Goal: Task Accomplishment & Management: Manage account settings

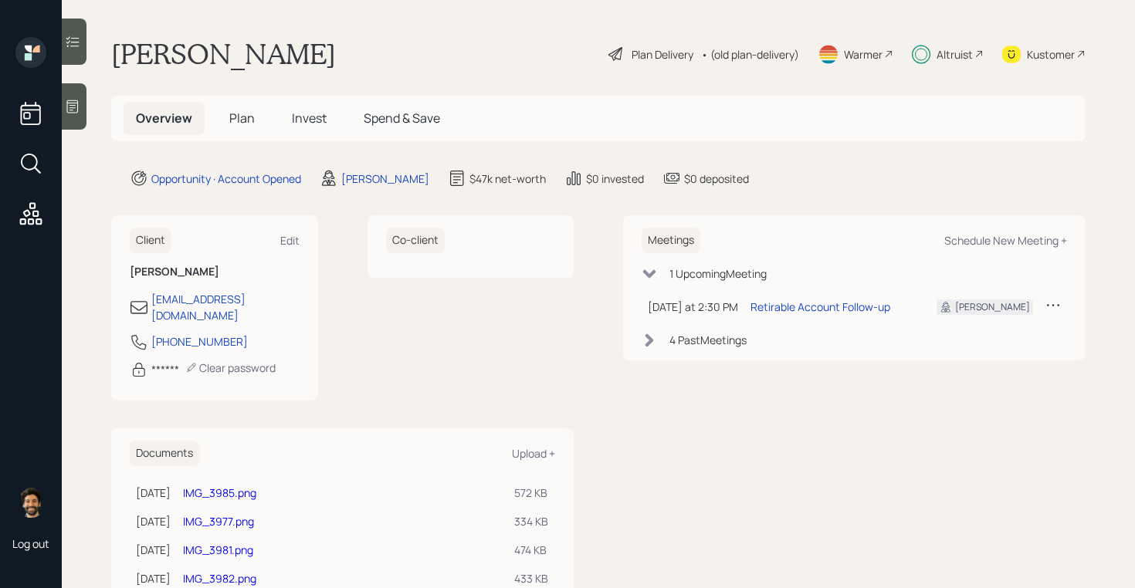
click at [303, 122] on span "Invest" at bounding box center [309, 118] width 35 height 17
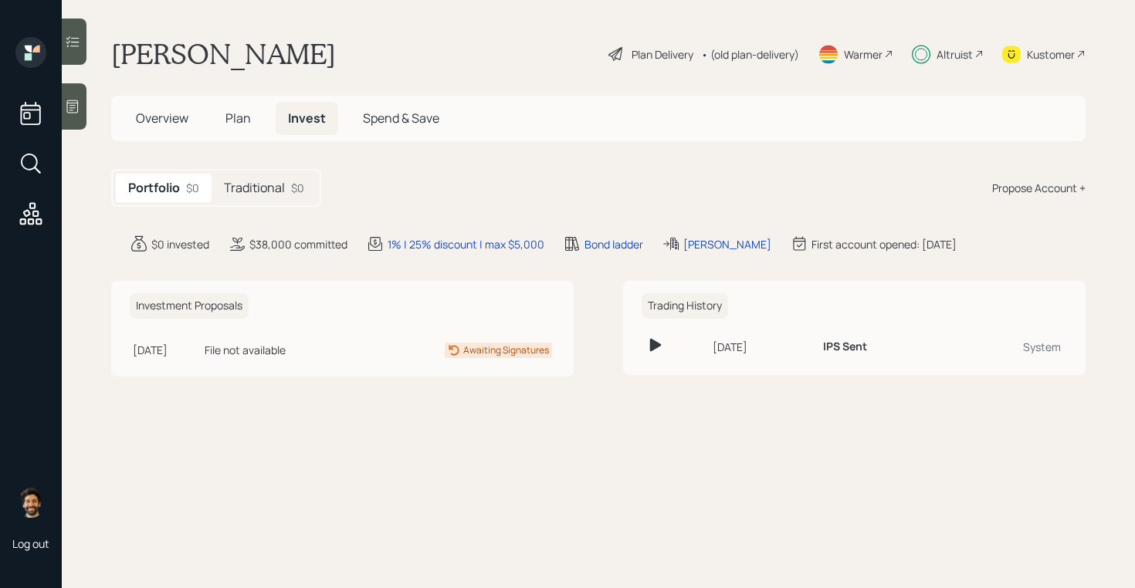
click at [270, 193] on h5 "Traditional" at bounding box center [254, 188] width 61 height 15
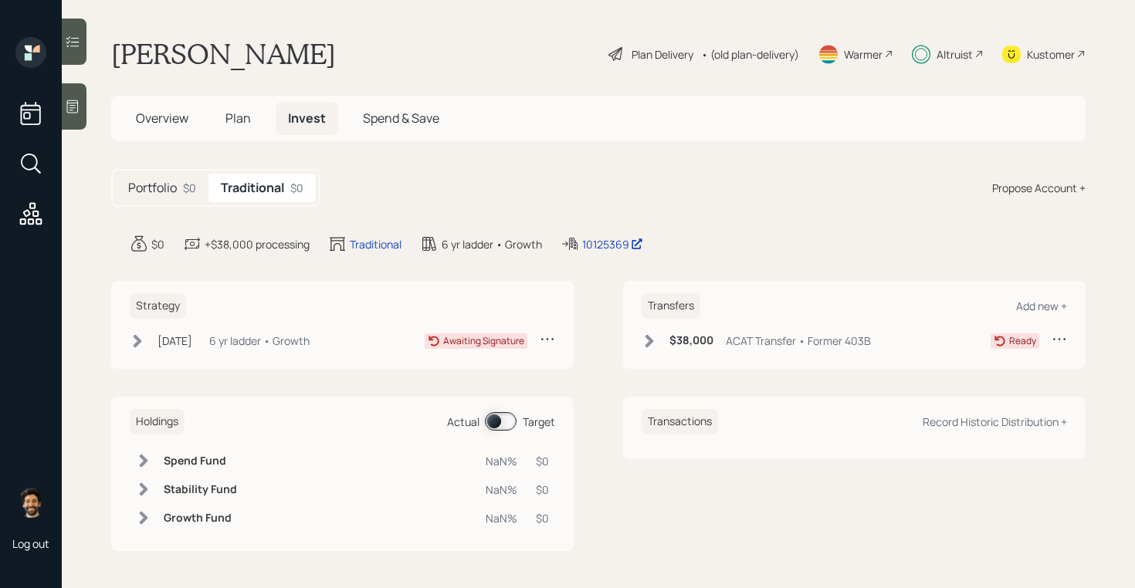
click at [644, 343] on icon at bounding box center [648, 340] width 15 height 15
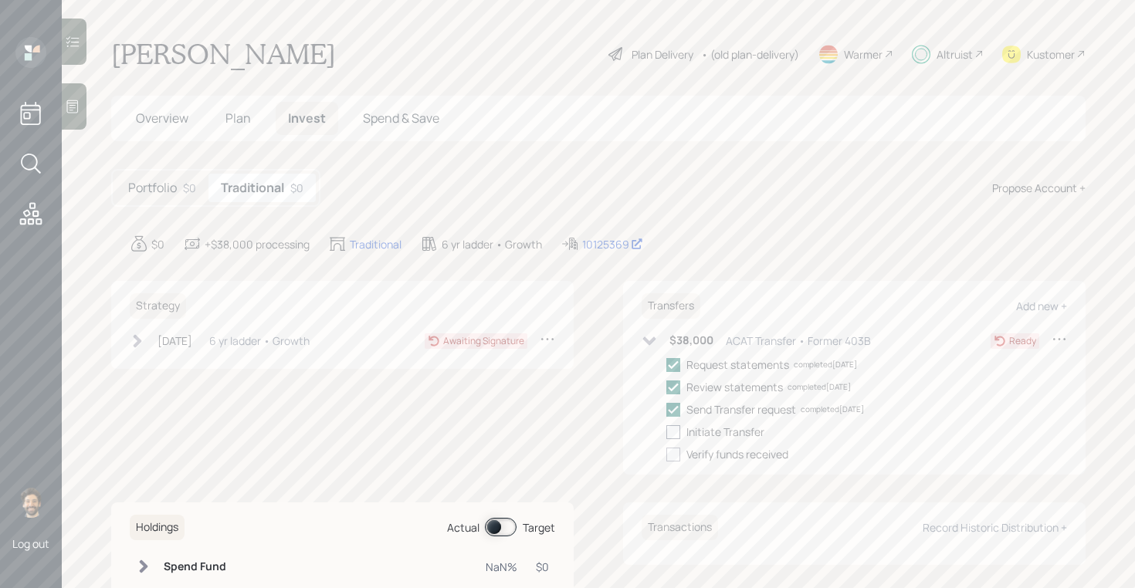
click at [675, 425] on div at bounding box center [673, 432] width 14 height 14
click at [666, 431] on input "checkbox" at bounding box center [665, 431] width 1 height 1
checkbox input "true"
click at [235, 120] on span "Plan" at bounding box center [237, 118] width 25 height 17
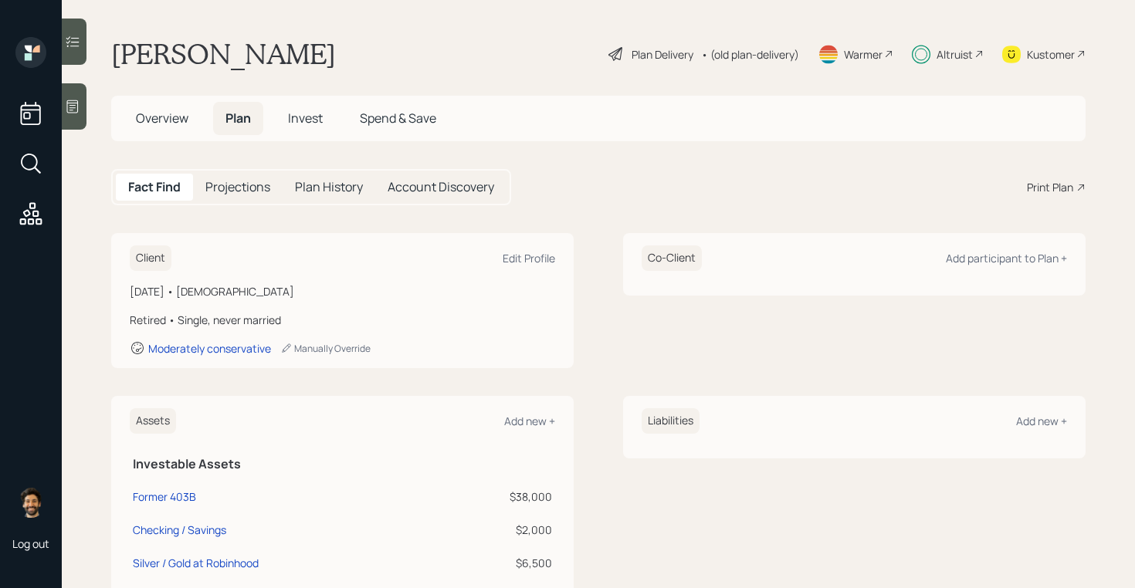
click at [154, 118] on span "Overview" at bounding box center [162, 118] width 52 height 17
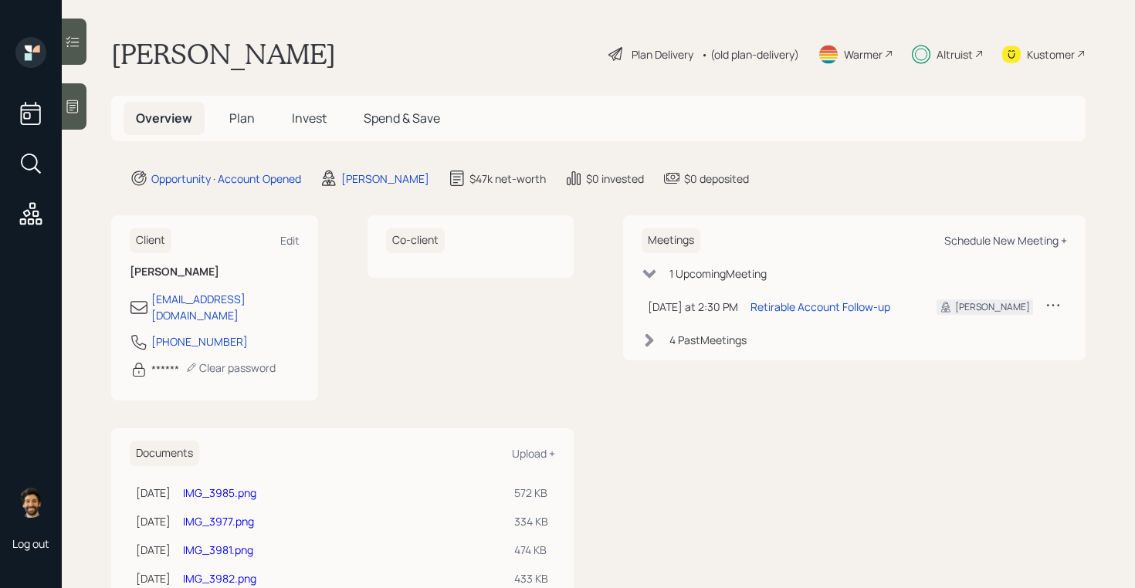
click at [996, 235] on div "Schedule New Meeting +" at bounding box center [1005, 240] width 123 height 15
select select "f14b762f-c7c2-4b89-9227-8fa891345eea"
click at [310, 113] on span "Invest" at bounding box center [309, 118] width 35 height 17
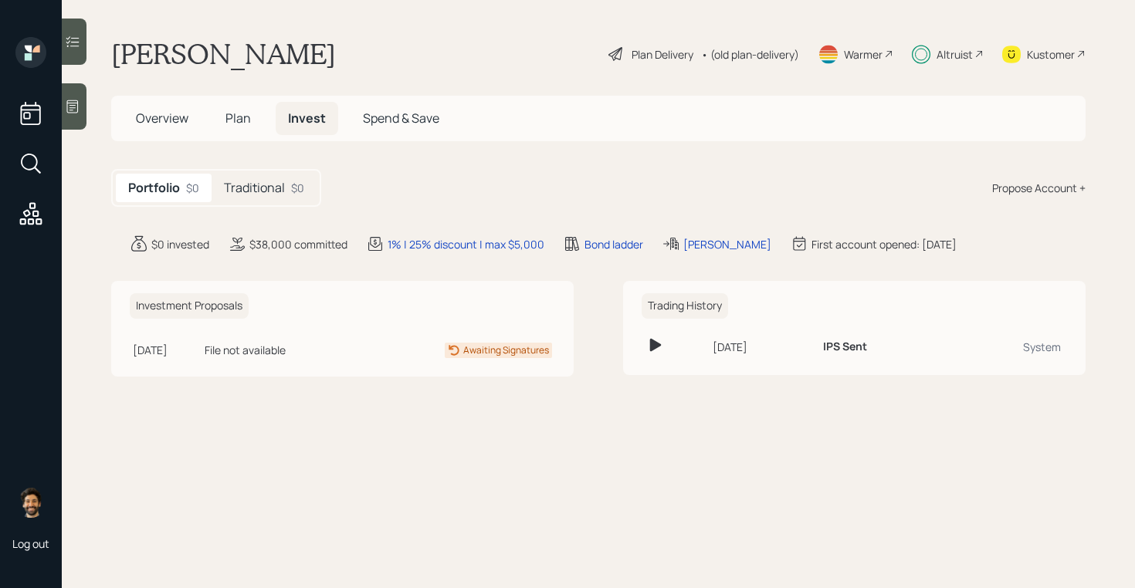
click at [281, 194] on h5 "Traditional" at bounding box center [254, 188] width 61 height 15
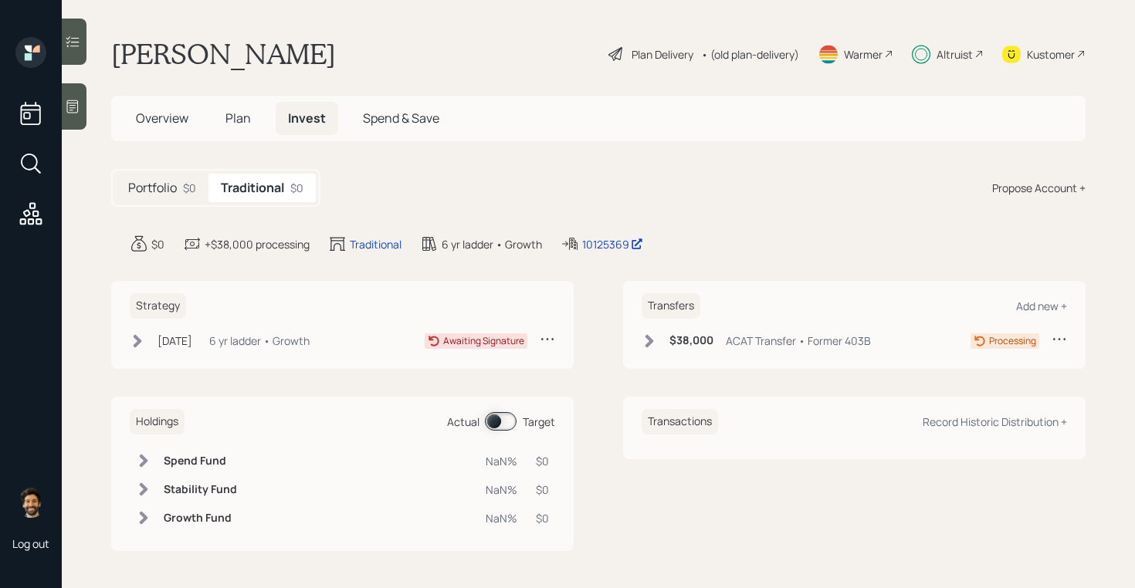
click at [647, 341] on icon at bounding box center [648, 340] width 15 height 15
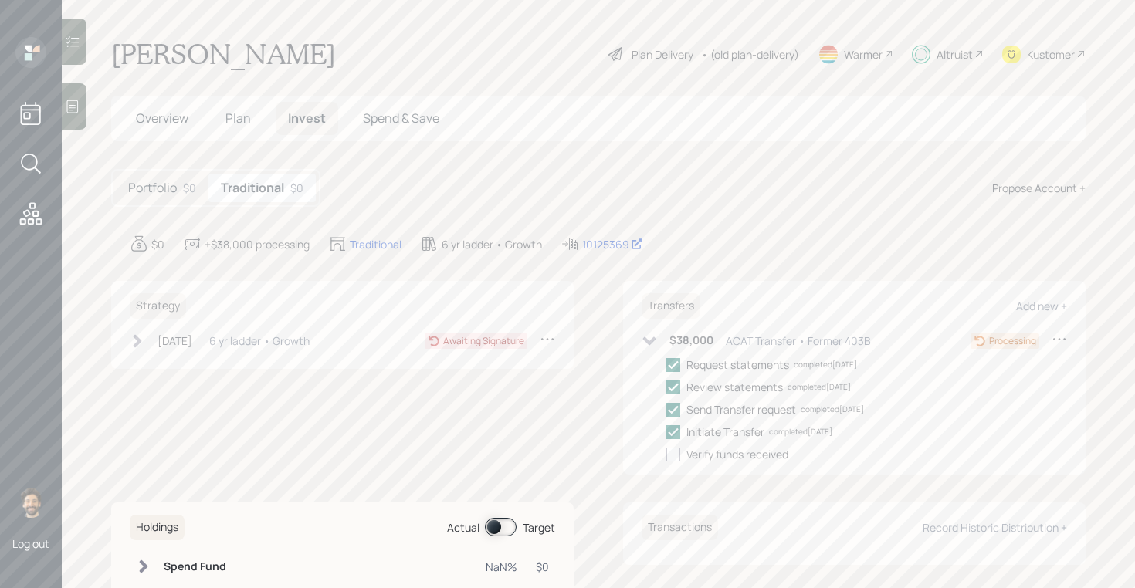
click at [647, 341] on icon at bounding box center [649, 341] width 13 height 8
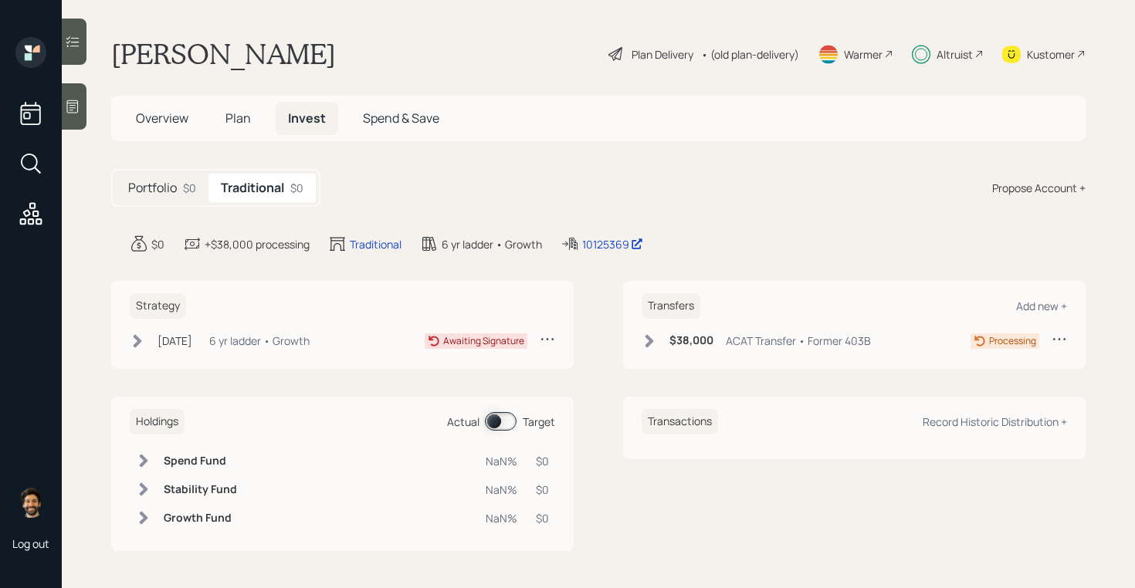
click at [652, 336] on icon at bounding box center [648, 340] width 15 height 15
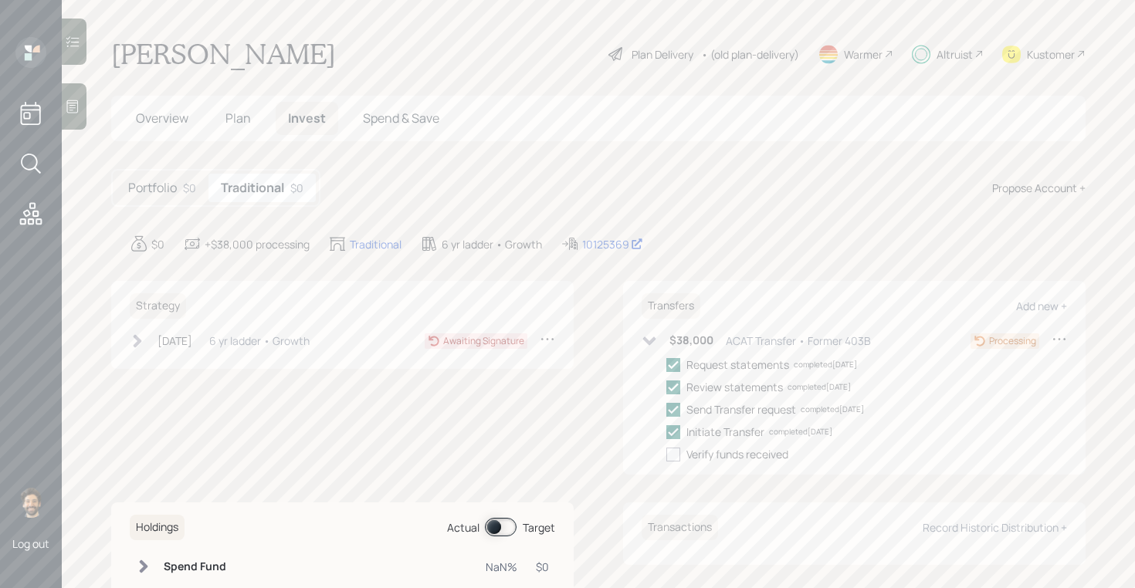
click at [654, 340] on icon at bounding box center [648, 340] width 15 height 15
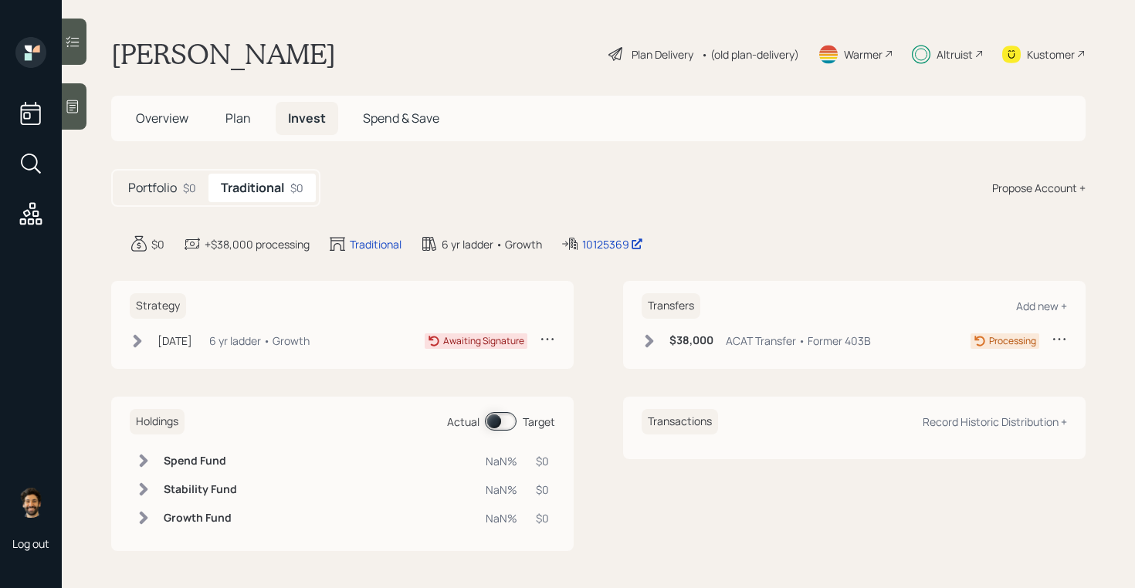
click at [469, 190] on div "Portfolio $0 Traditional $0 Propose Account +" at bounding box center [598, 188] width 974 height 38
click at [656, 349] on div "$38,000 ACAT Transfer • Former 403B" at bounding box center [755, 340] width 229 height 19
